Goal: Task Accomplishment & Management: Manage account settings

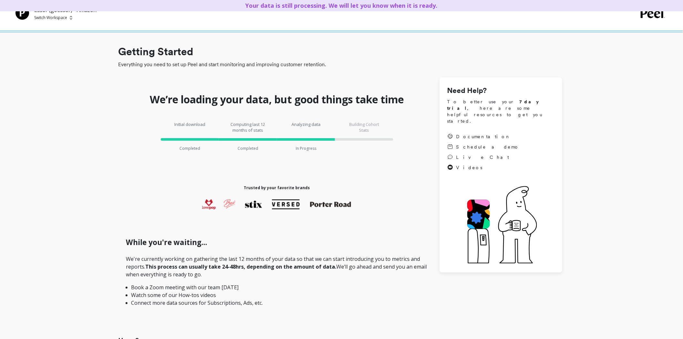
click at [61, 21] on div "Essor (goessor) - Amazon Switch Workspace" at bounding box center [341, 15] width 683 height 31
click at [62, 18] on p "Switch Workspace" at bounding box center [50, 17] width 33 height 5
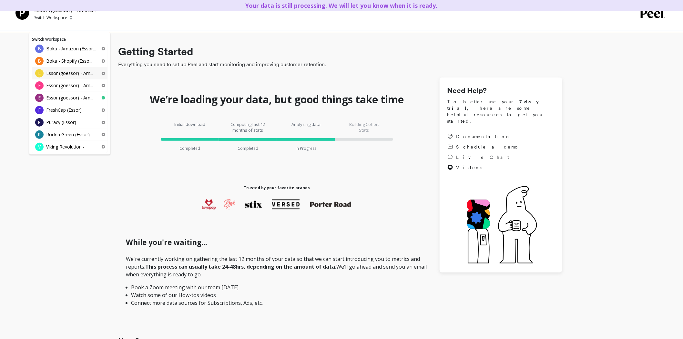
click at [66, 75] on p "Essor (goessor) - Am..." at bounding box center [69, 73] width 47 height 6
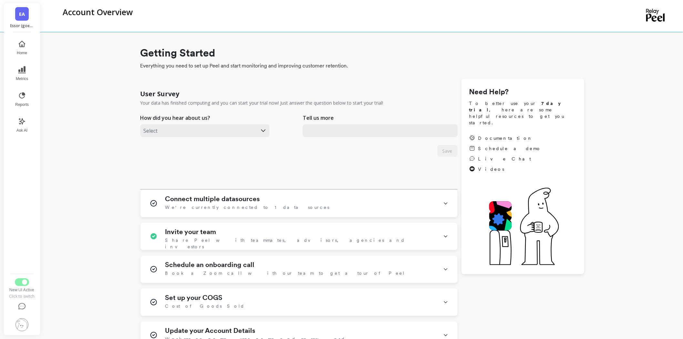
checkbox \(Essor\) "true"
checkbox Amazon "true"
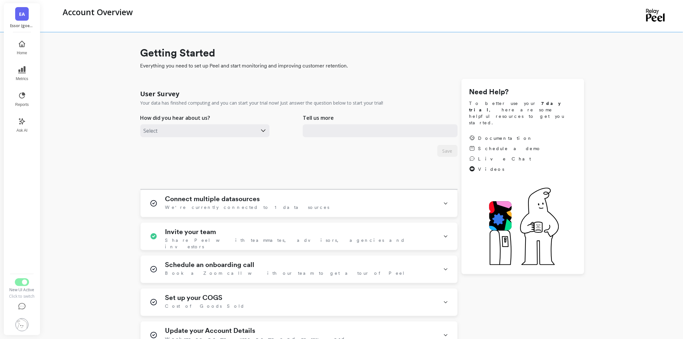
checkbox \(Essor\) "true"
checkbox Amazon "true"
click at [20, 15] on span "EA" at bounding box center [22, 13] width 6 height 7
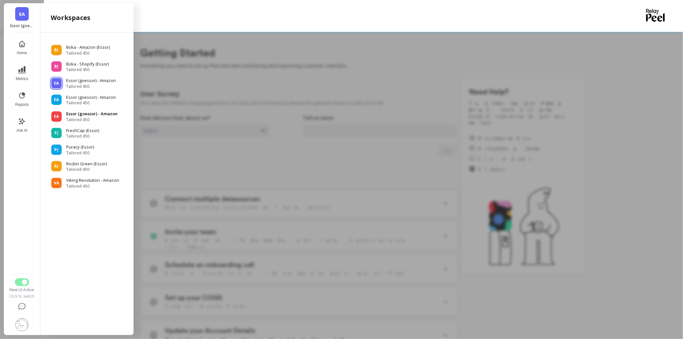
click at [91, 114] on p "Essor (goessor) - Amazon" at bounding box center [91, 114] width 51 height 6
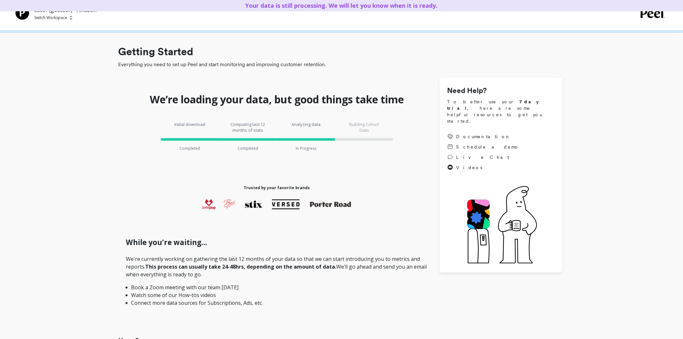
click at [52, 16] on p "Switch Workspace" at bounding box center [50, 17] width 33 height 5
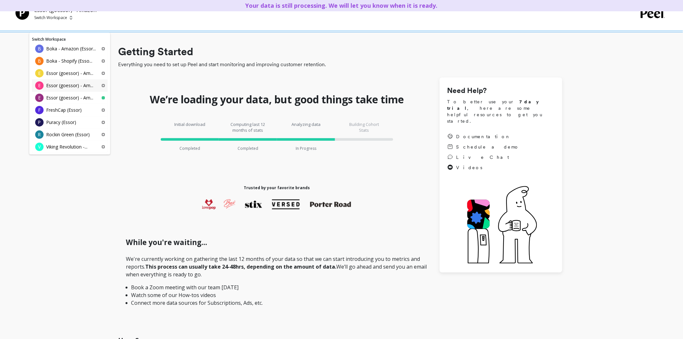
click at [79, 86] on p "Essor (goessor) - Am..." at bounding box center [69, 85] width 47 height 6
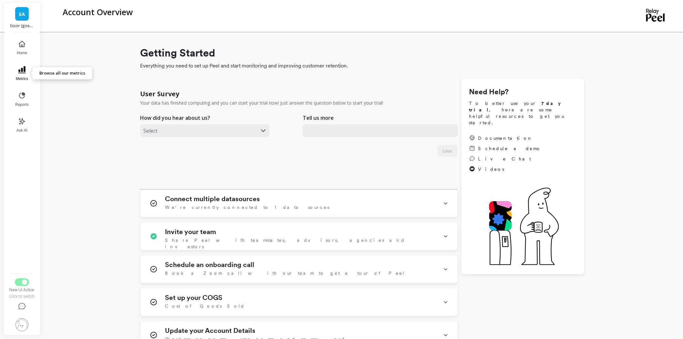
click at [18, 71] on icon at bounding box center [22, 70] width 8 height 8
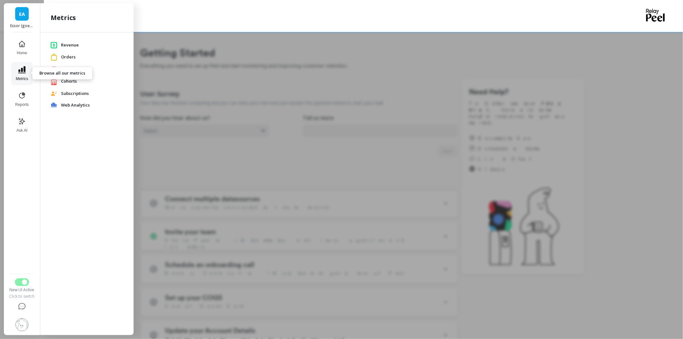
click at [18, 71] on icon at bounding box center [22, 70] width 8 height 8
